Goal: Information Seeking & Learning: Learn about a topic

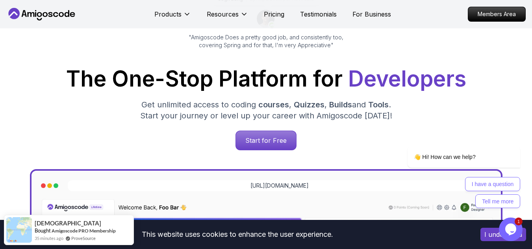
scroll to position [77, 0]
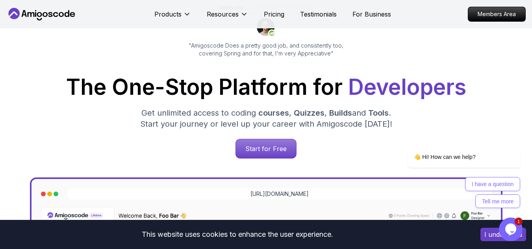
click at [514, 228] on icon "Chat widget" at bounding box center [510, 230] width 11 height 12
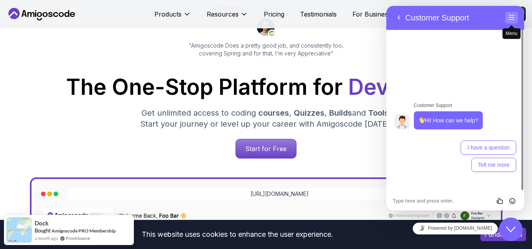
click at [513, 18] on button "Menu" at bounding box center [511, 18] width 13 height 12
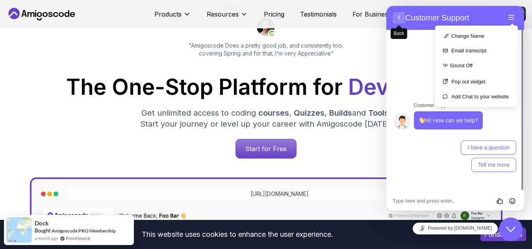
click at [398, 13] on button "Back" at bounding box center [399, 18] width 13 height 12
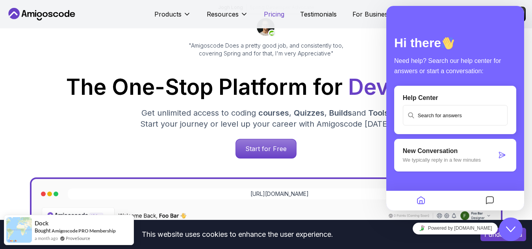
click at [272, 14] on p "Pricing" at bounding box center [274, 13] width 20 height 9
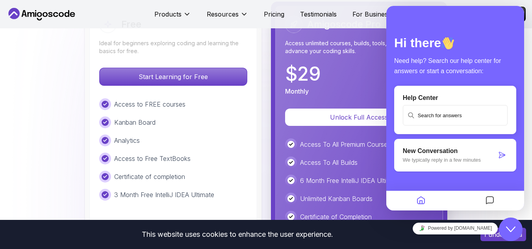
scroll to position [1828, 0]
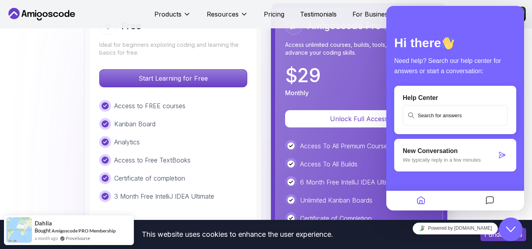
click at [511, 228] on icon "Close Chat This icon closes the chat window." at bounding box center [510, 229] width 9 height 9
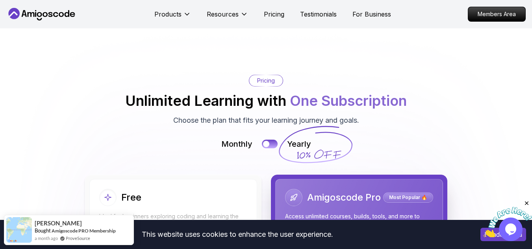
scroll to position [1647, 0]
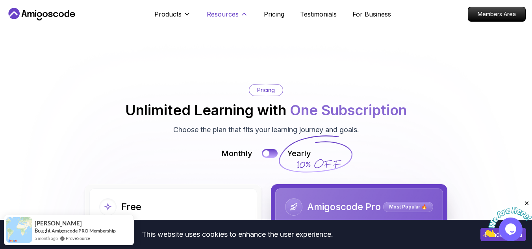
click at [234, 14] on p "Resources" at bounding box center [223, 13] width 32 height 9
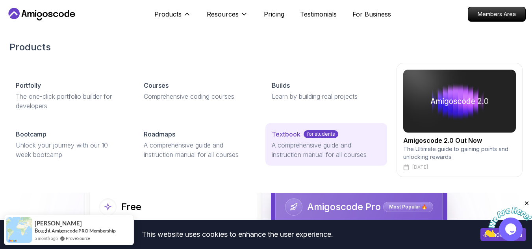
click at [295, 142] on p "A comprehensive guide and instruction manual for all courses" at bounding box center [326, 150] width 109 height 19
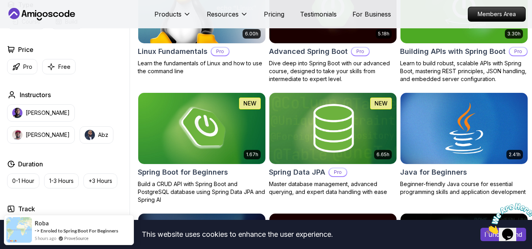
scroll to position [276, 0]
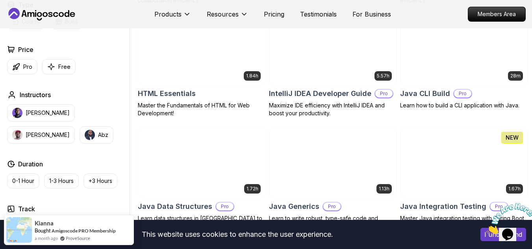
scroll to position [958, 0]
